Goal: Information Seeking & Learning: Learn about a topic

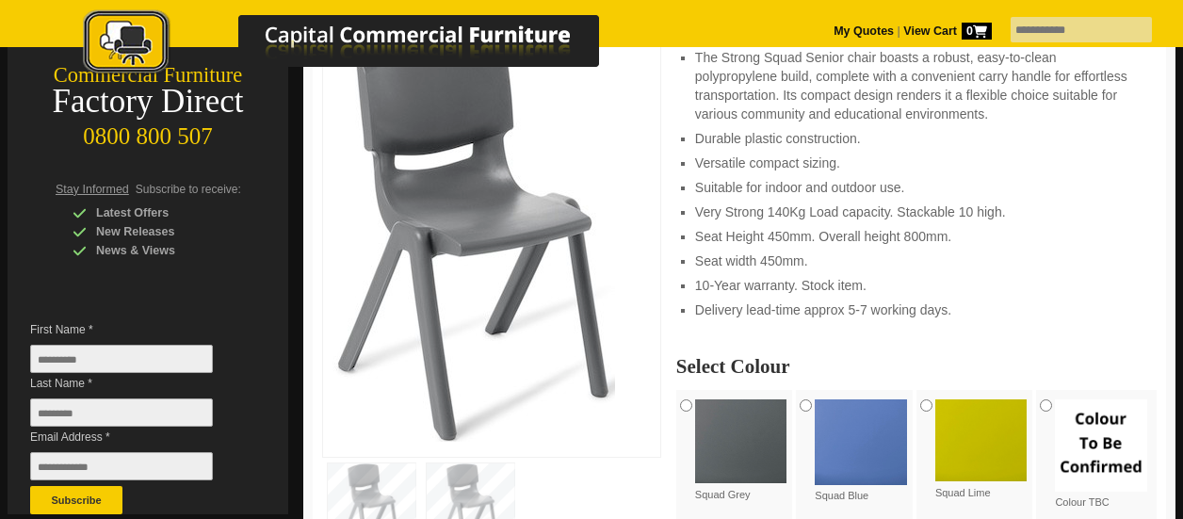
scroll to position [330, 0]
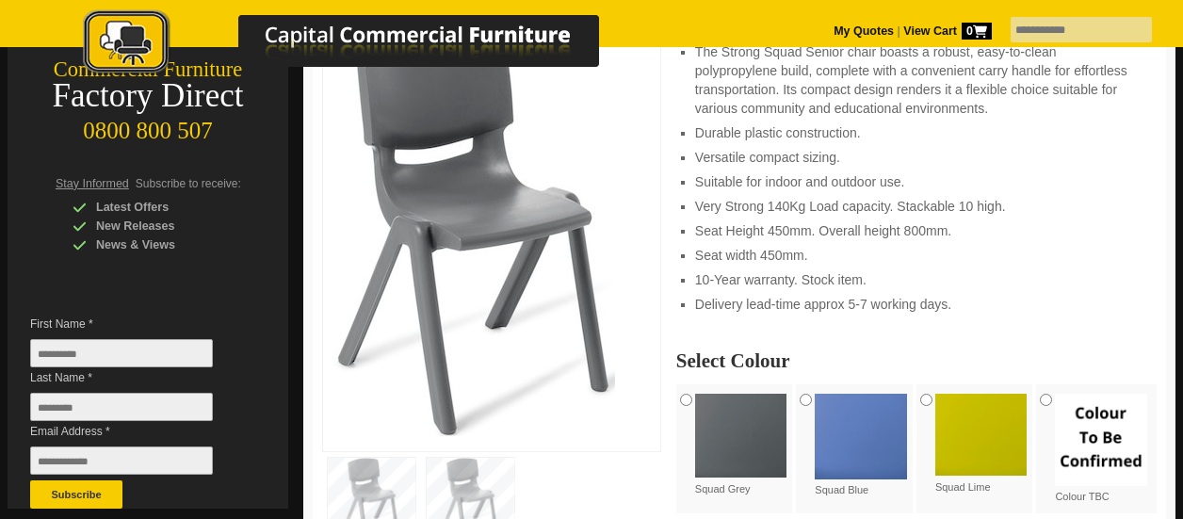
click at [855, 435] on img at bounding box center [861, 437] width 92 height 86
click at [844, 451] on img at bounding box center [861, 437] width 92 height 86
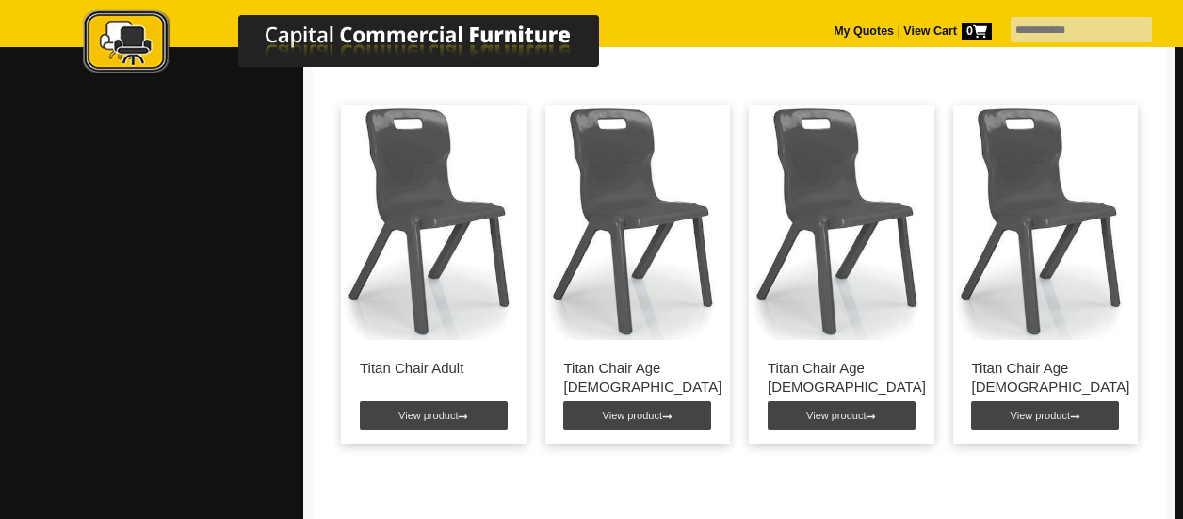
scroll to position [1227, 0]
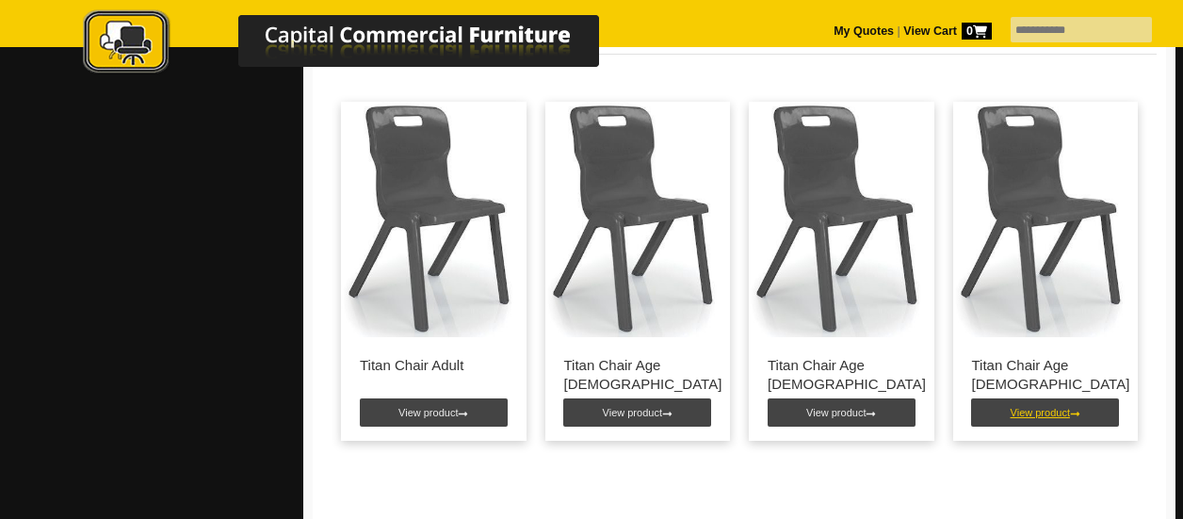
click at [1041, 408] on link "View product" at bounding box center [1045, 412] width 148 height 28
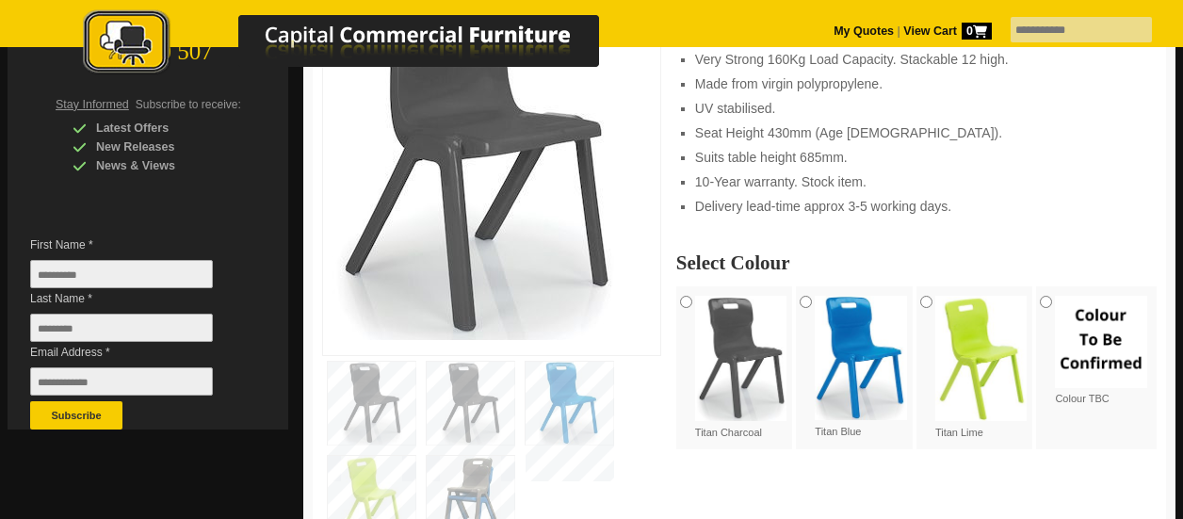
scroll to position [413, 0]
